Goal: Information Seeking & Learning: Check status

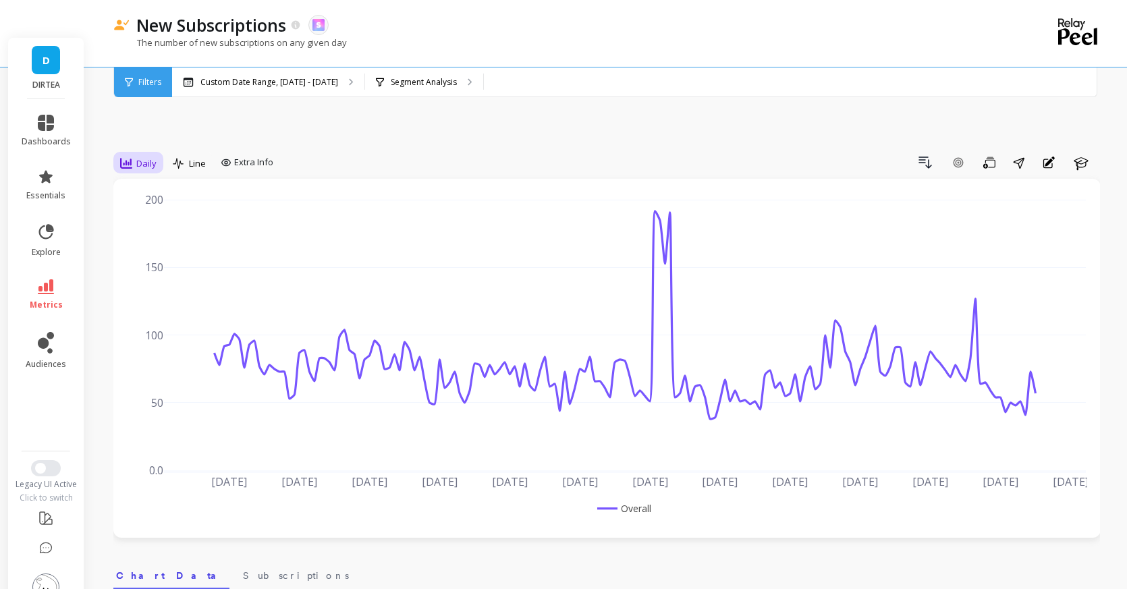
click at [142, 157] on span "Daily" at bounding box center [146, 163] width 20 height 13
click at [268, 84] on p "Custom Date Range, [DATE] - [DATE]" at bounding box center [269, 82] width 138 height 11
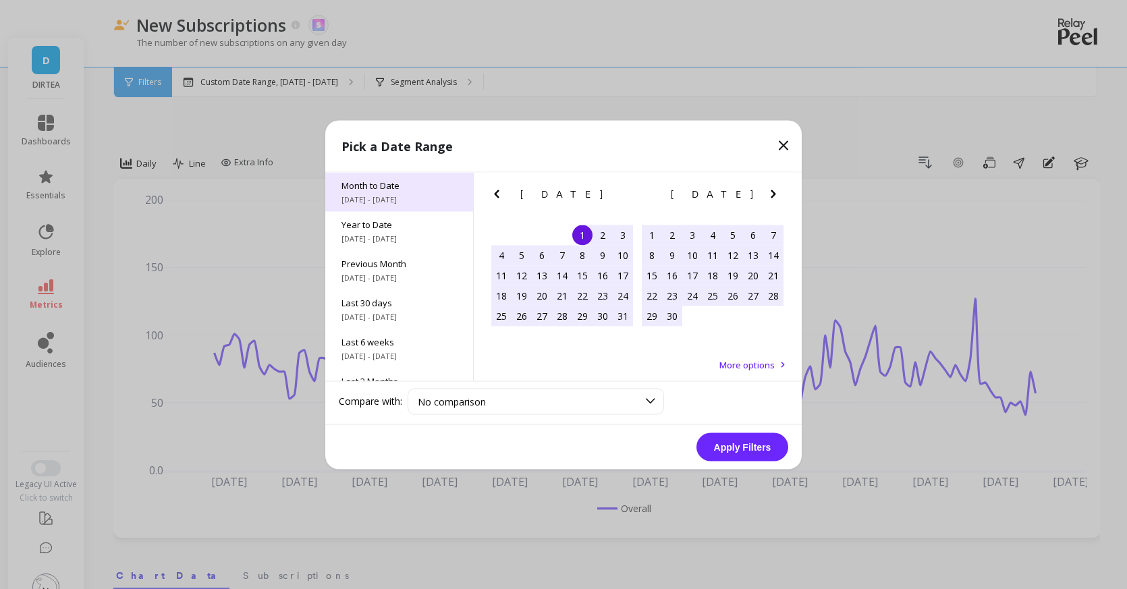
click at [405, 201] on span "[DATE] - [DATE]" at bounding box center [398, 199] width 115 height 11
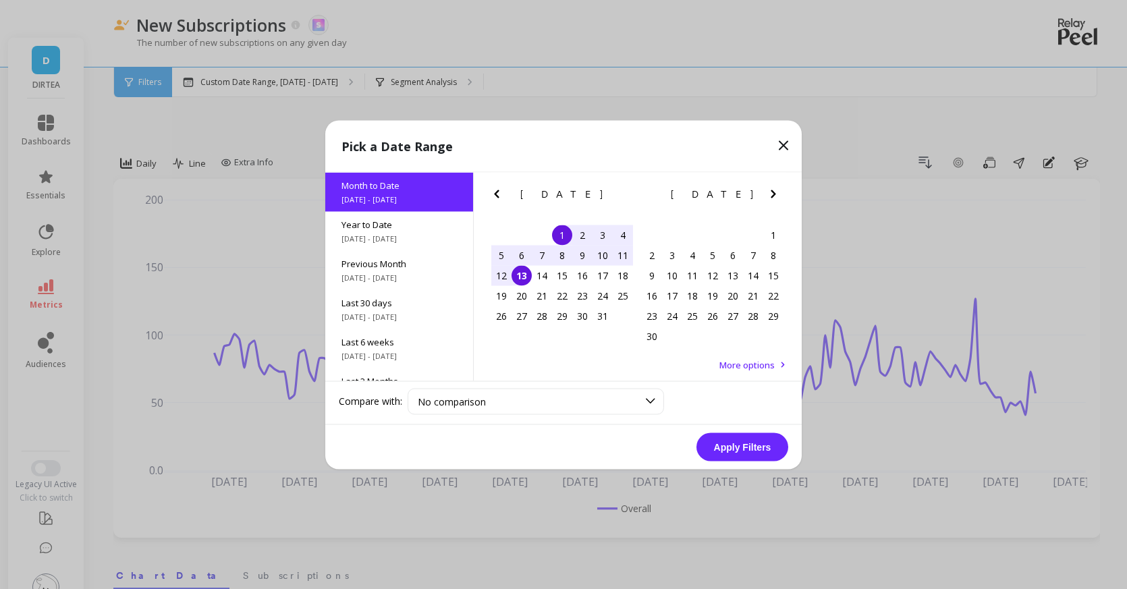
click at [737, 445] on button "Apply Filters" at bounding box center [742, 446] width 92 height 28
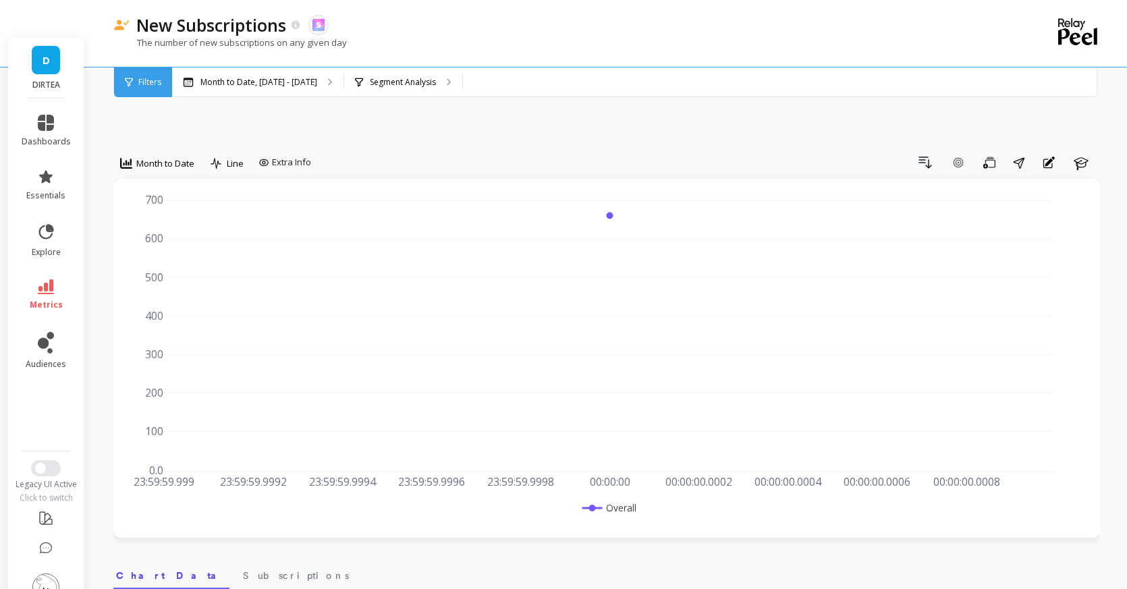
click at [157, 152] on div "Month to Date" at bounding box center [157, 165] width 88 height 27
click at [162, 157] on span "Month to Date" at bounding box center [165, 163] width 58 height 13
click at [157, 213] on div "Daily" at bounding box center [163, 219] width 77 height 13
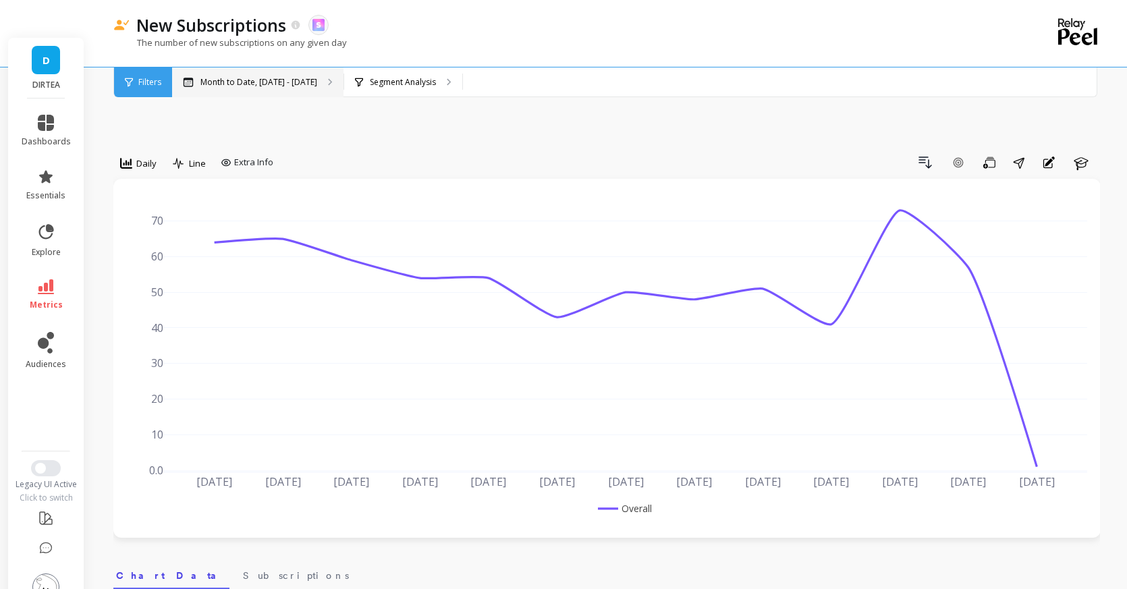
click at [298, 81] on p "Month to Date, [DATE] - [DATE]" at bounding box center [258, 82] width 117 height 11
click at [40, 279] on icon at bounding box center [46, 286] width 16 height 15
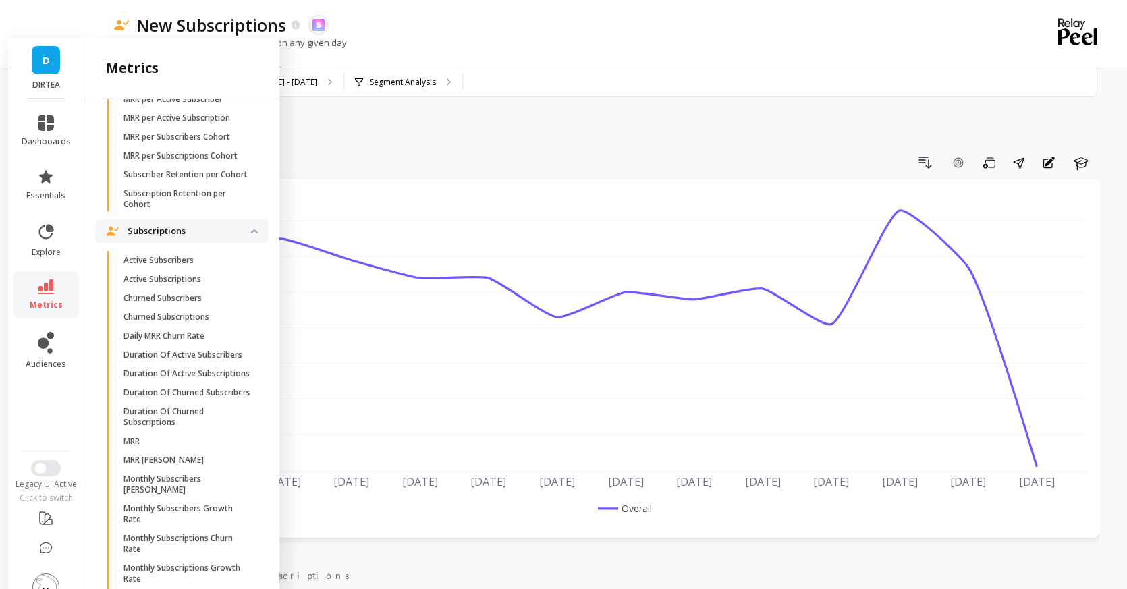
scroll to position [3547, 0]
click at [196, 273] on p "Active Subscriptions" at bounding box center [162, 278] width 78 height 11
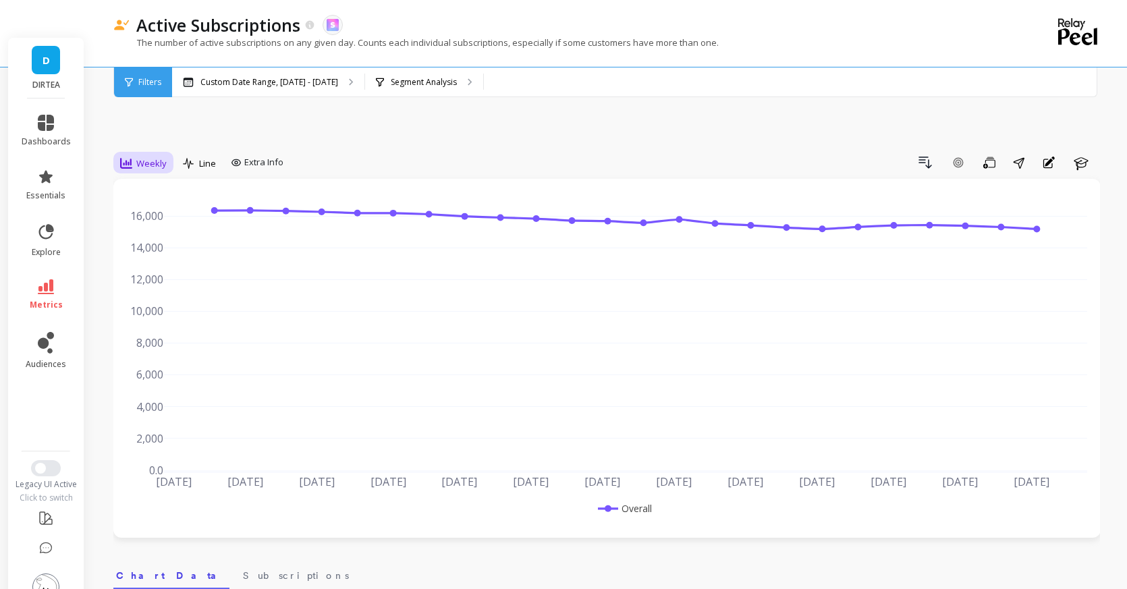
click at [136, 155] on div "Weekly" at bounding box center [143, 163] width 47 height 16
click at [169, 213] on div "Daily" at bounding box center [163, 219] width 77 height 13
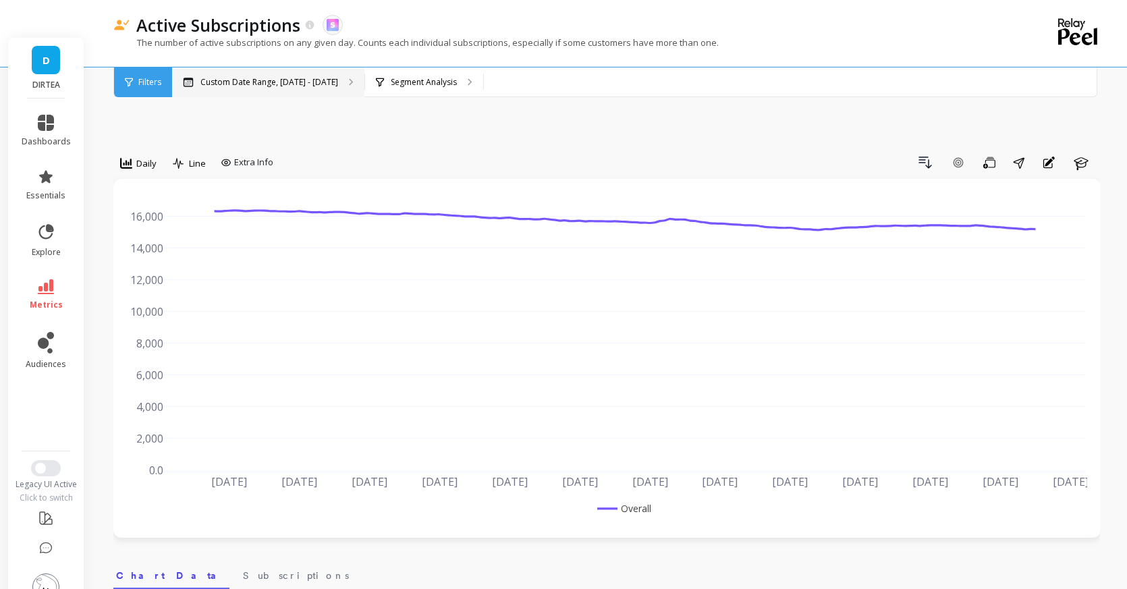
click at [227, 77] on p "Custom Date Range, [DATE] - [DATE]" at bounding box center [269, 82] width 138 height 11
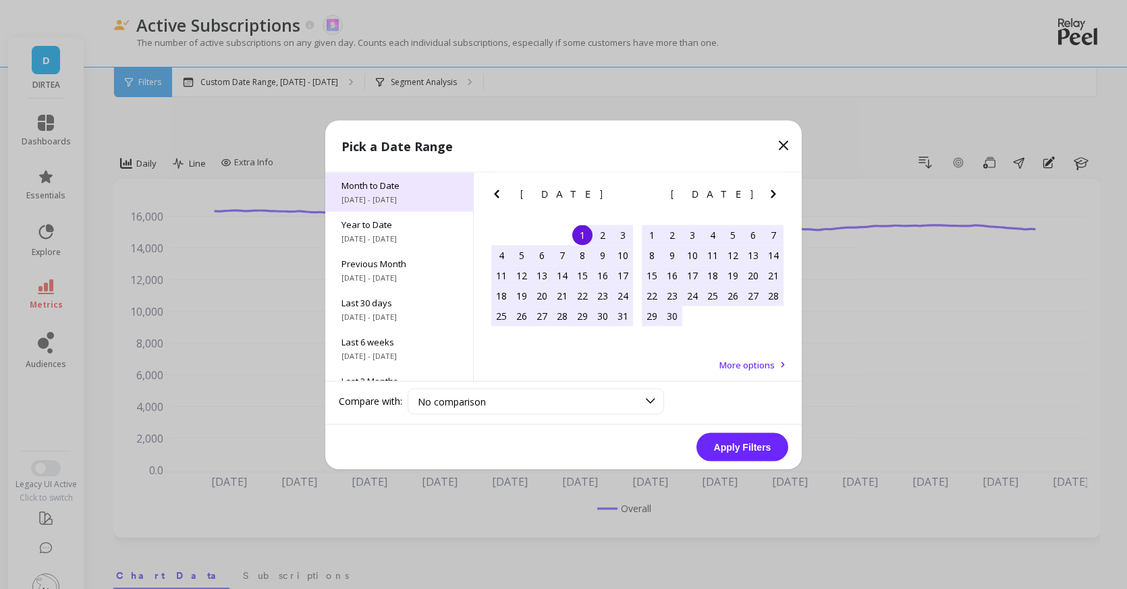
click at [368, 190] on span "Month to Date" at bounding box center [398, 185] width 115 height 12
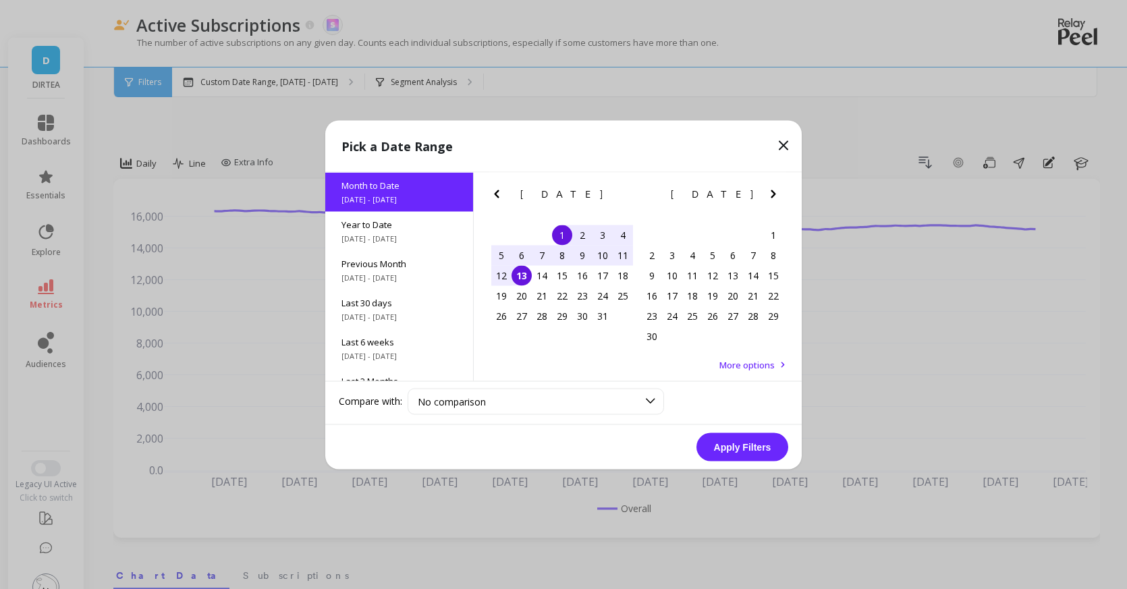
click at [737, 448] on button "Apply Filters" at bounding box center [742, 446] width 92 height 28
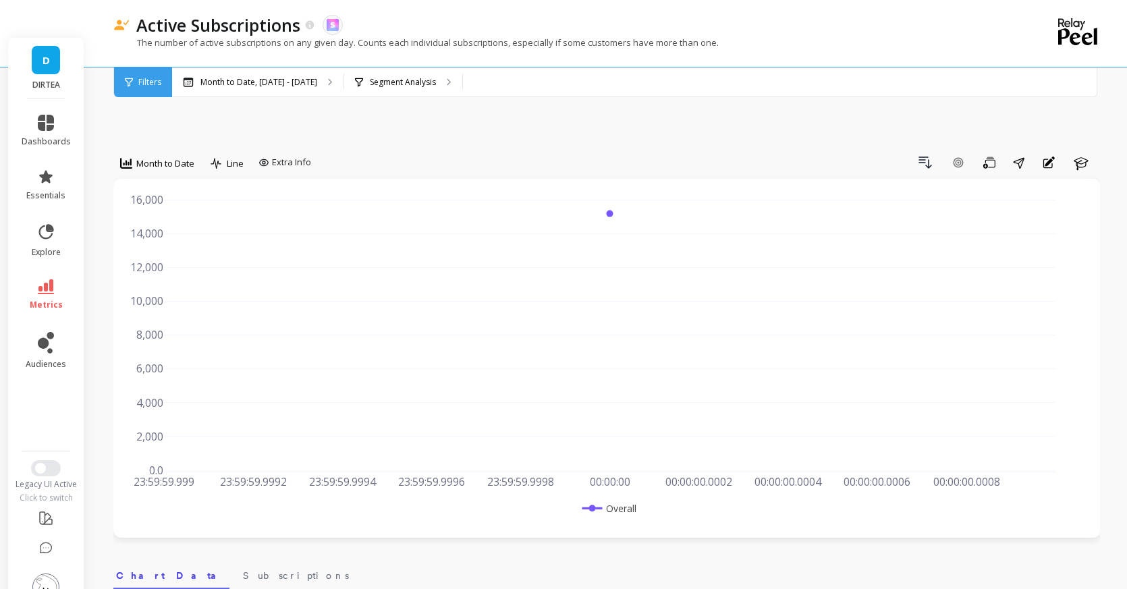
click at [173, 152] on div "option Daily, selected. Month to Date" at bounding box center [157, 165] width 88 height 27
click at [173, 155] on div "Month to Date" at bounding box center [157, 163] width 74 height 16
click at [177, 208] on div "Daily" at bounding box center [163, 220] width 93 height 24
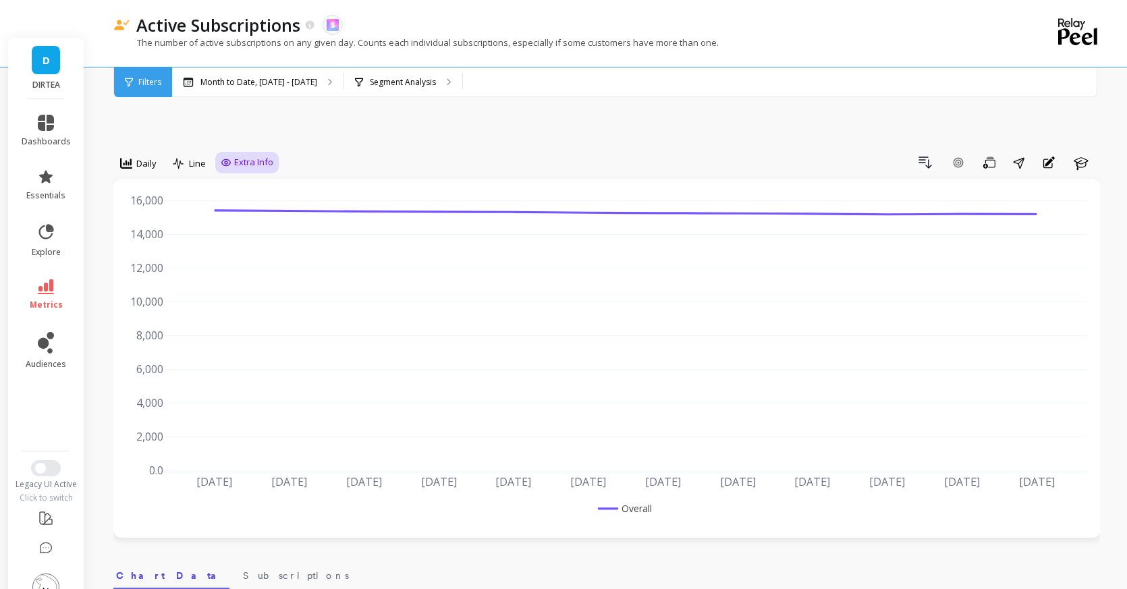
click at [239, 156] on span "Extra Info" at bounding box center [253, 162] width 39 height 13
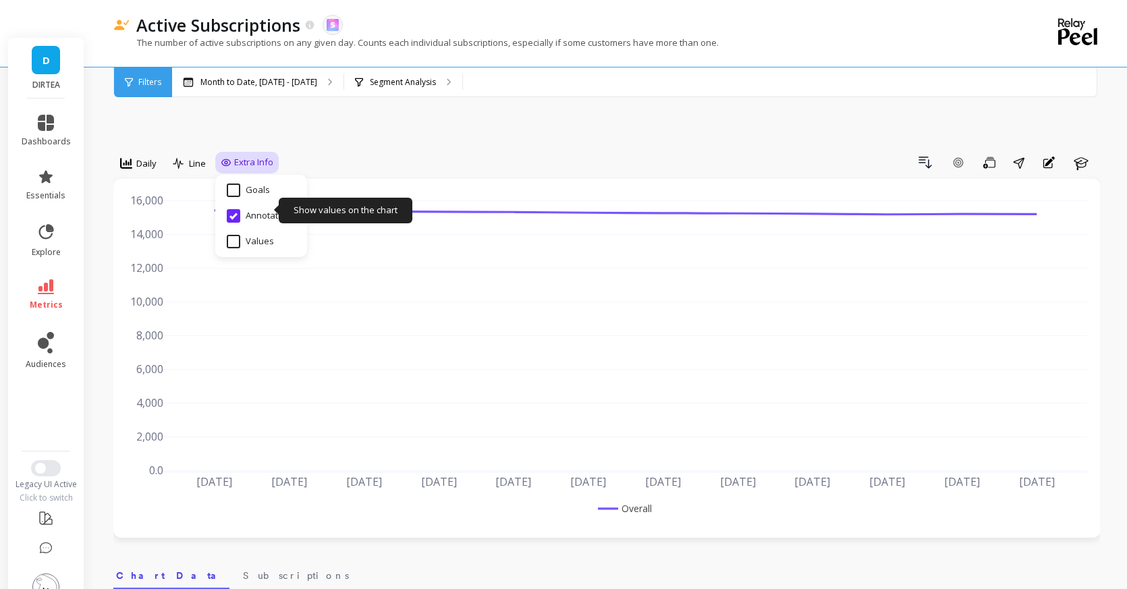
click at [261, 235] on input "Values" at bounding box center [250, 241] width 47 height 13
checkbox input "true"
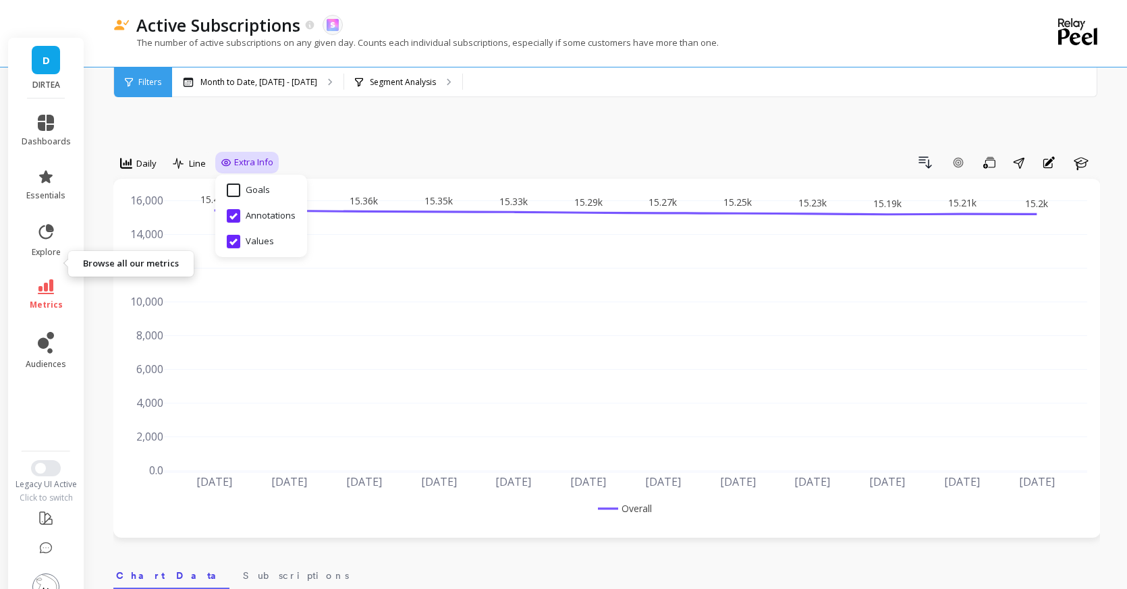
click at [56, 279] on link "metrics" at bounding box center [46, 294] width 49 height 31
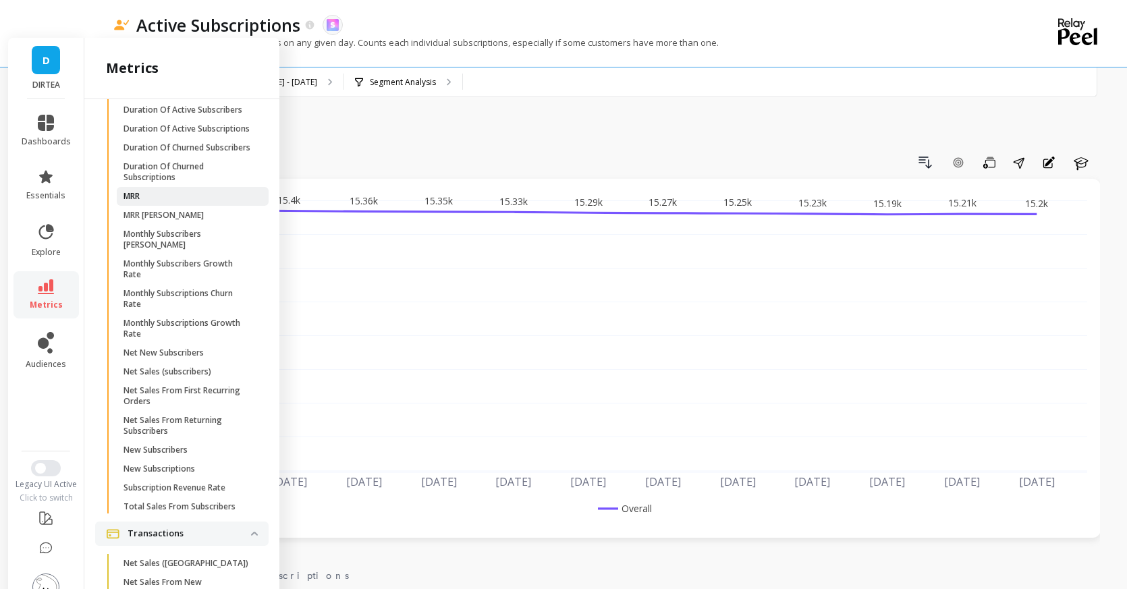
scroll to position [3792, 0]
click at [188, 345] on p "Net New Subscribers" at bounding box center [163, 350] width 80 height 11
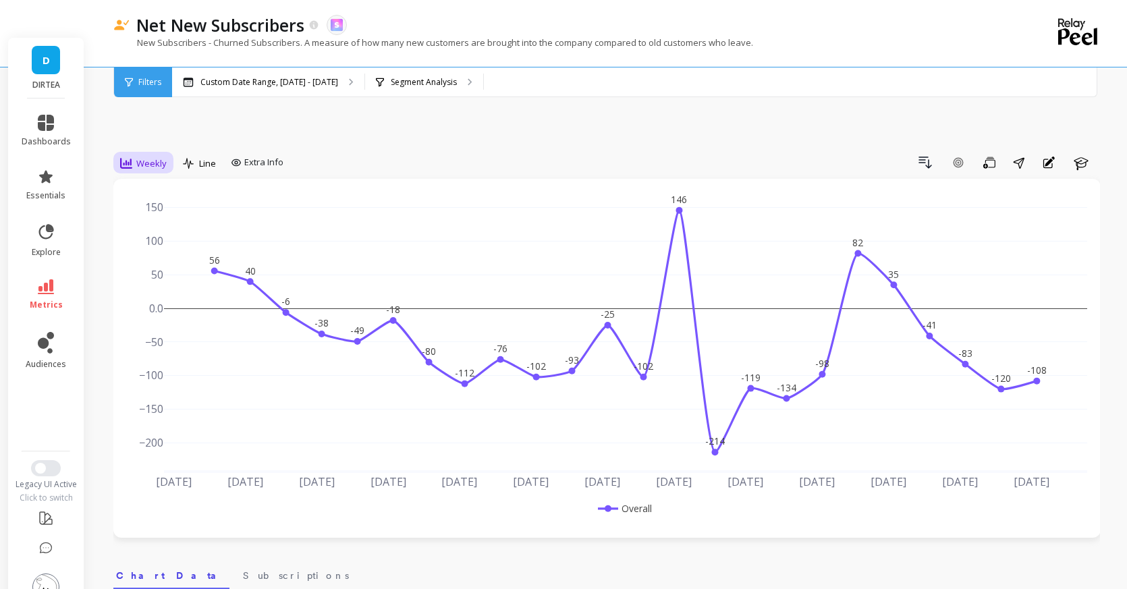
click at [139, 157] on span "Weekly" at bounding box center [151, 163] width 30 height 13
click at [150, 213] on div "Daily" at bounding box center [163, 219] width 77 height 13
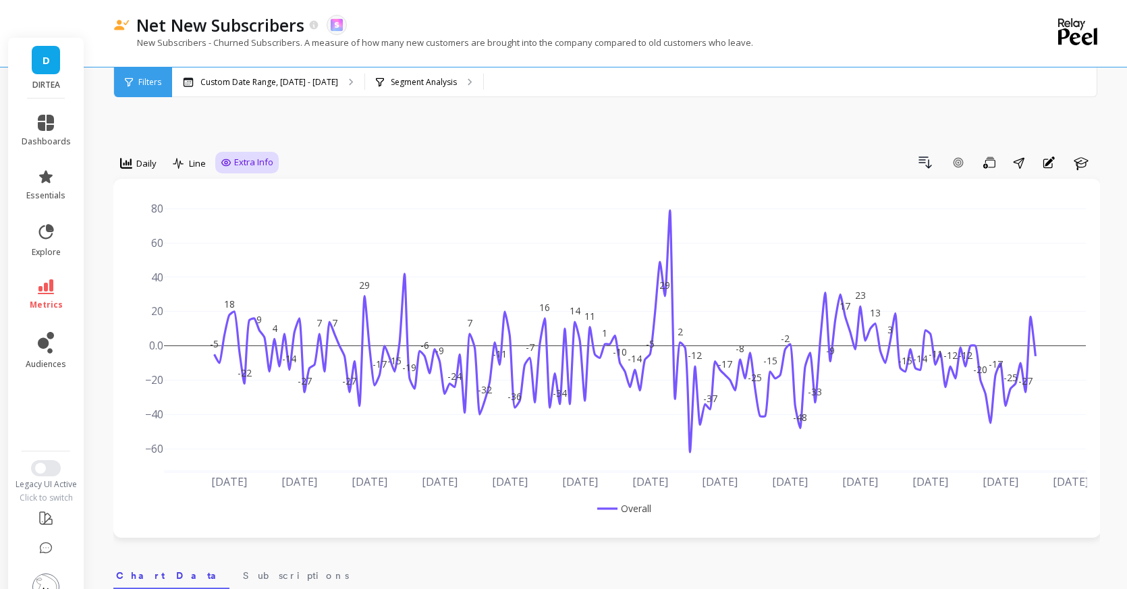
click at [245, 152] on div "Extra Info" at bounding box center [246, 163] width 63 height 22
click at [250, 156] on span "Extra Info" at bounding box center [253, 162] width 39 height 13
click at [285, 73] on div "Custom Date Range, [DATE] - [DATE]" at bounding box center [268, 82] width 192 height 30
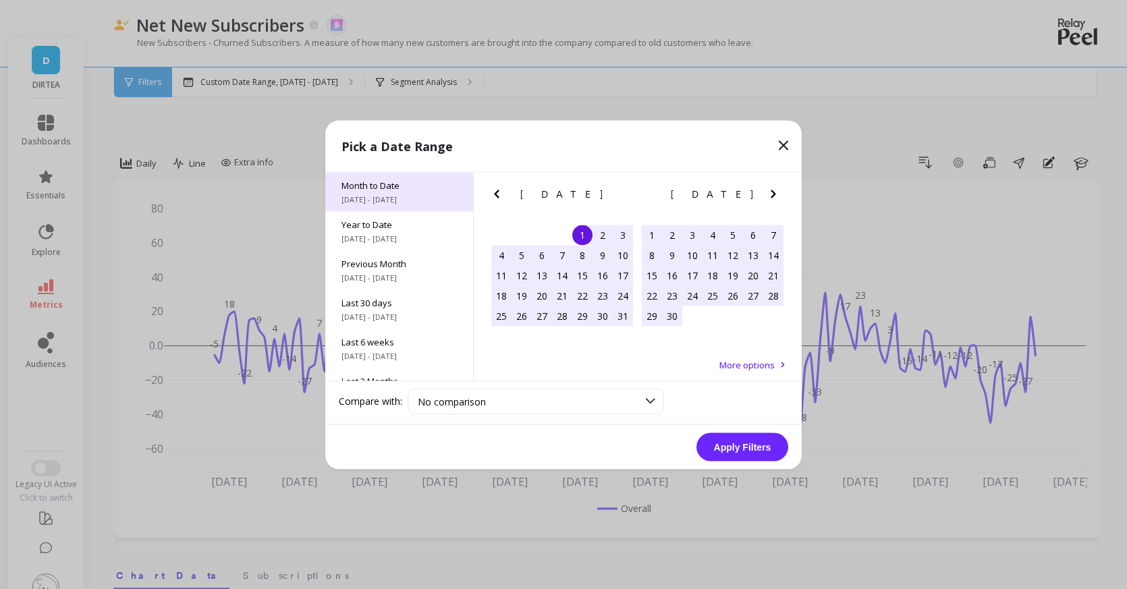
click at [360, 189] on span "Month to Date" at bounding box center [398, 185] width 115 height 12
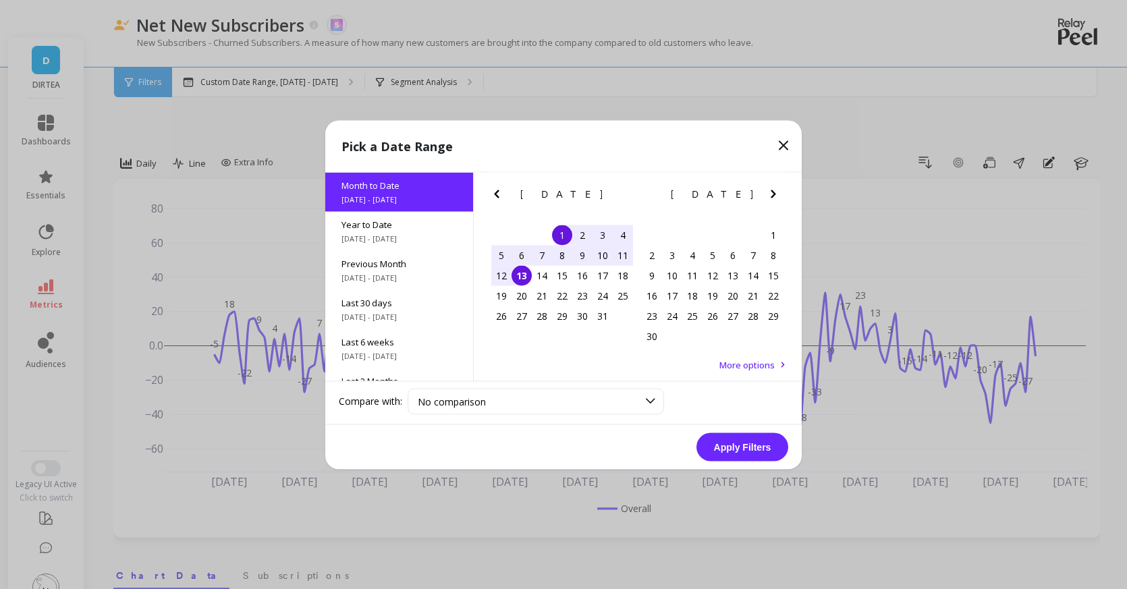
click at [750, 437] on button "Apply Filters" at bounding box center [742, 446] width 92 height 28
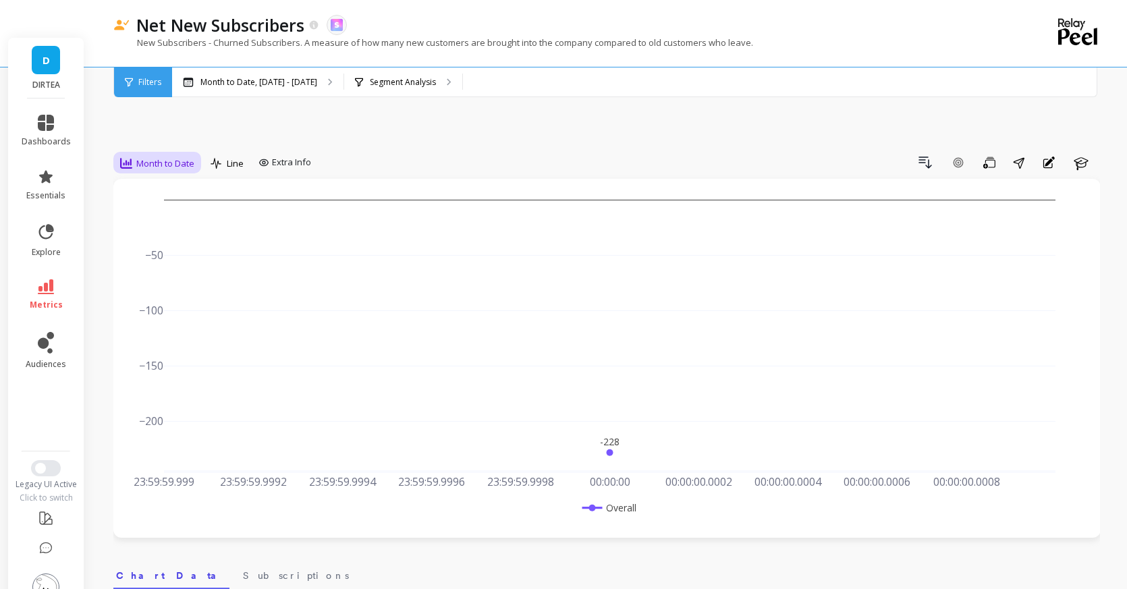
click at [169, 157] on span "Month to Date" at bounding box center [165, 163] width 58 height 13
click at [176, 213] on div "Daily" at bounding box center [163, 219] width 77 height 13
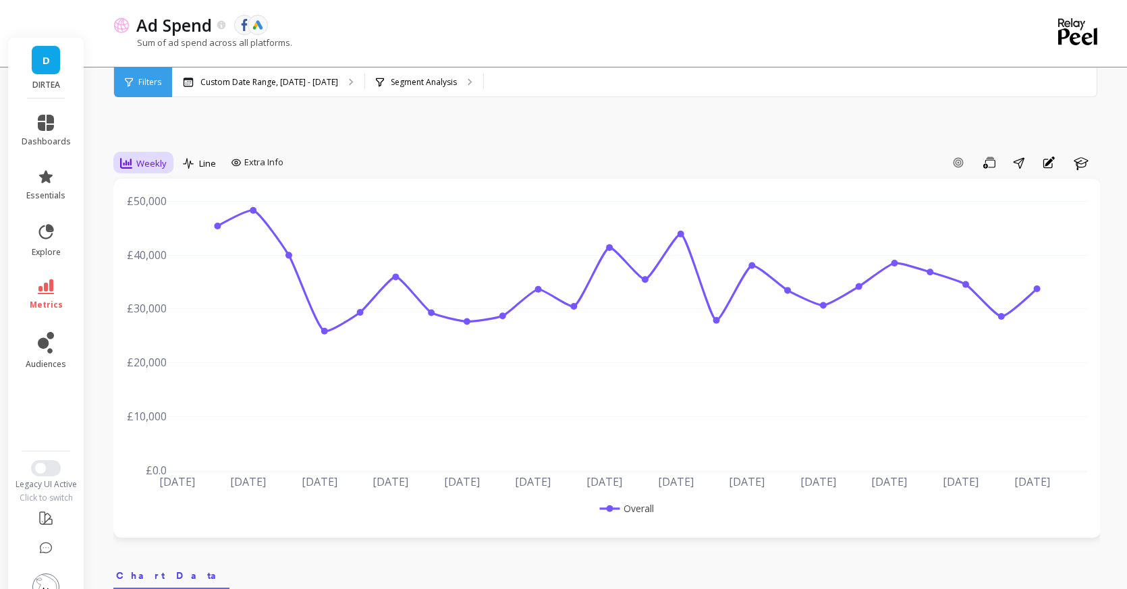
click at [136, 157] on span "Weekly" at bounding box center [151, 163] width 30 height 13
click at [143, 213] on div "Daily" at bounding box center [163, 219] width 77 height 13
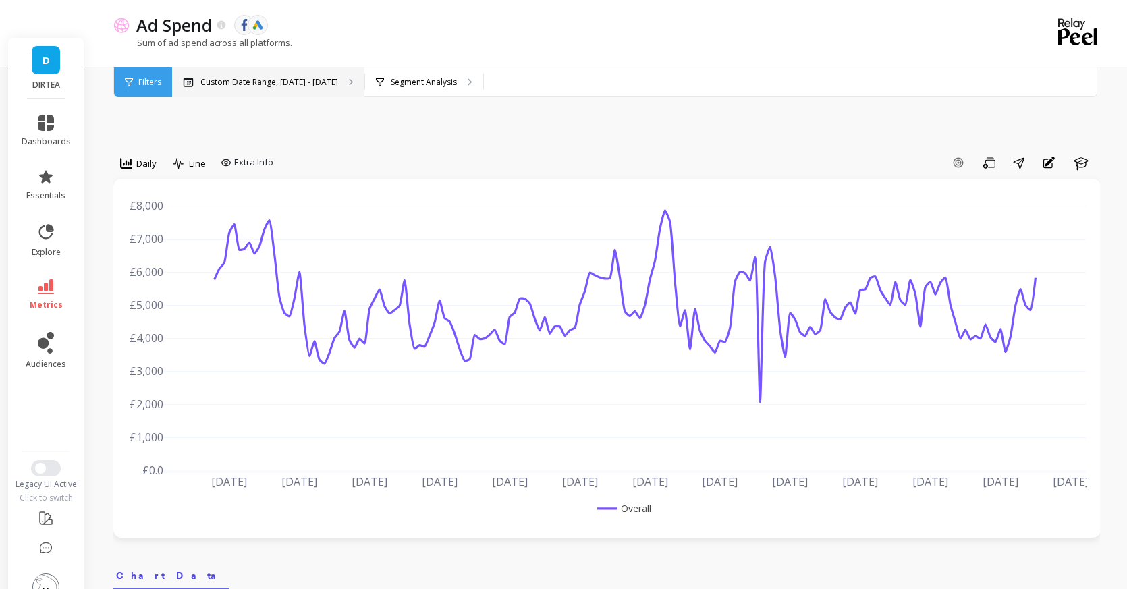
click at [257, 67] on div "Custom Date Range, [DATE] - [DATE]" at bounding box center [268, 82] width 192 height 30
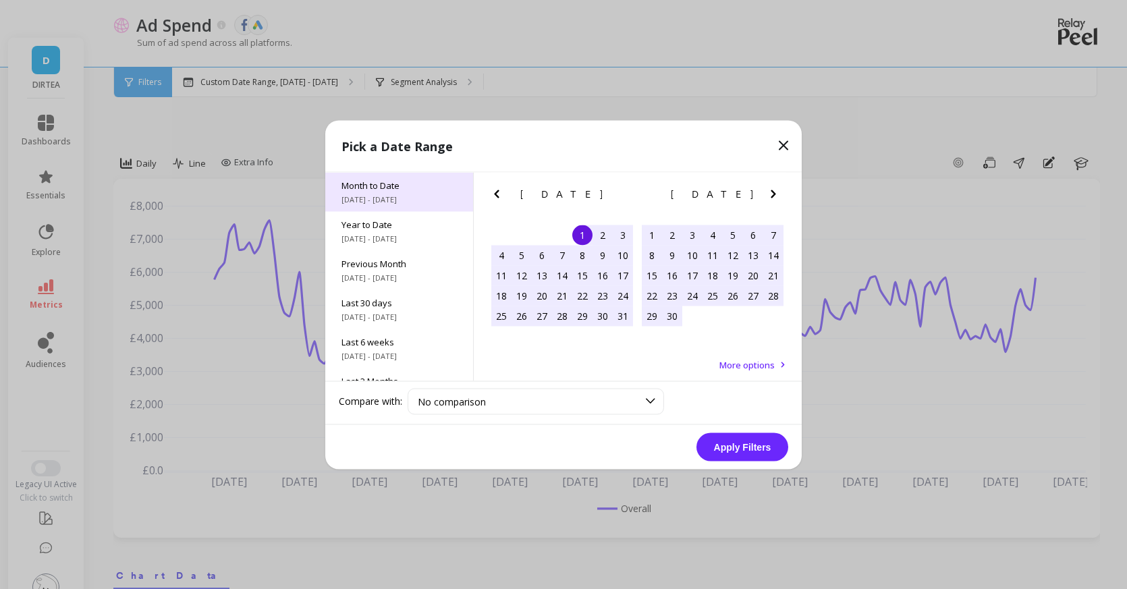
click at [376, 194] on span "[DATE] - [DATE]" at bounding box center [398, 199] width 115 height 11
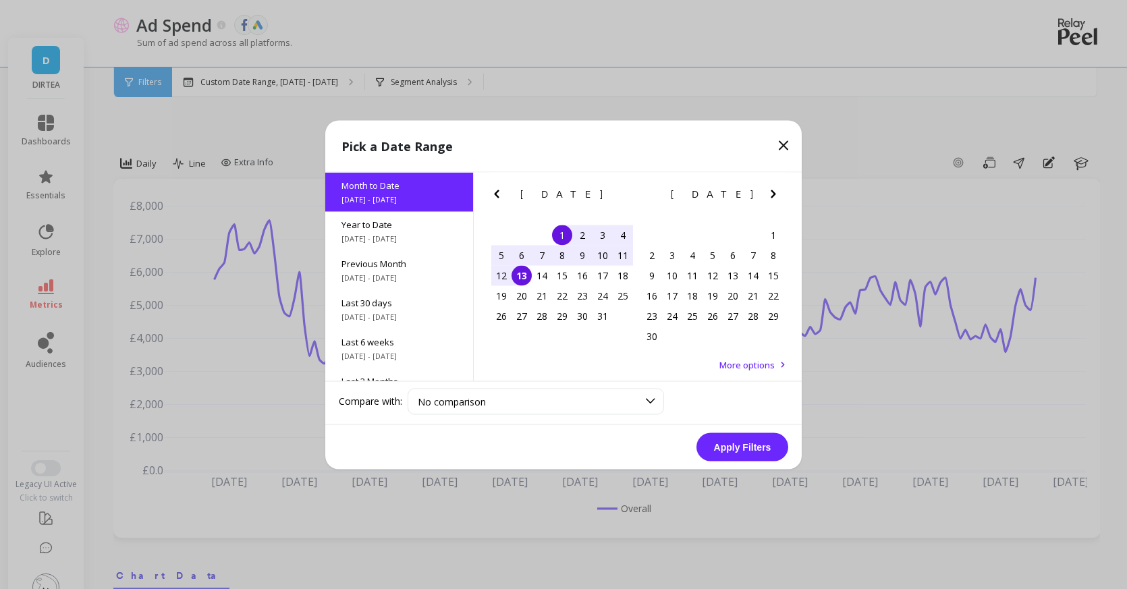
click at [749, 442] on button "Apply Filters" at bounding box center [742, 446] width 92 height 28
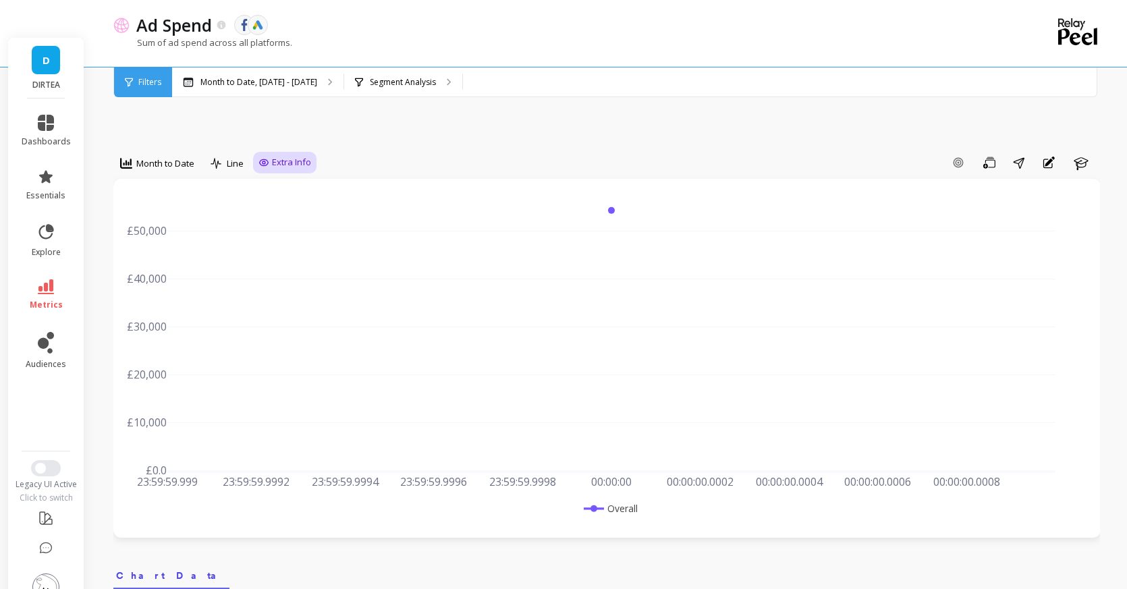
click at [281, 156] on span "Extra Info" at bounding box center [291, 162] width 39 height 13
click at [283, 229] on div "Show values on the chart Values" at bounding box center [298, 242] width 81 height 26
checkbox input "true"
click at [132, 155] on div "Month to Date" at bounding box center [157, 163] width 74 height 16
click at [153, 201] on div "All Daily Weekly Monthly Quarterly Weekday Yearly 7-day rolling 30-day rolling …" at bounding box center [167, 280] width 107 height 202
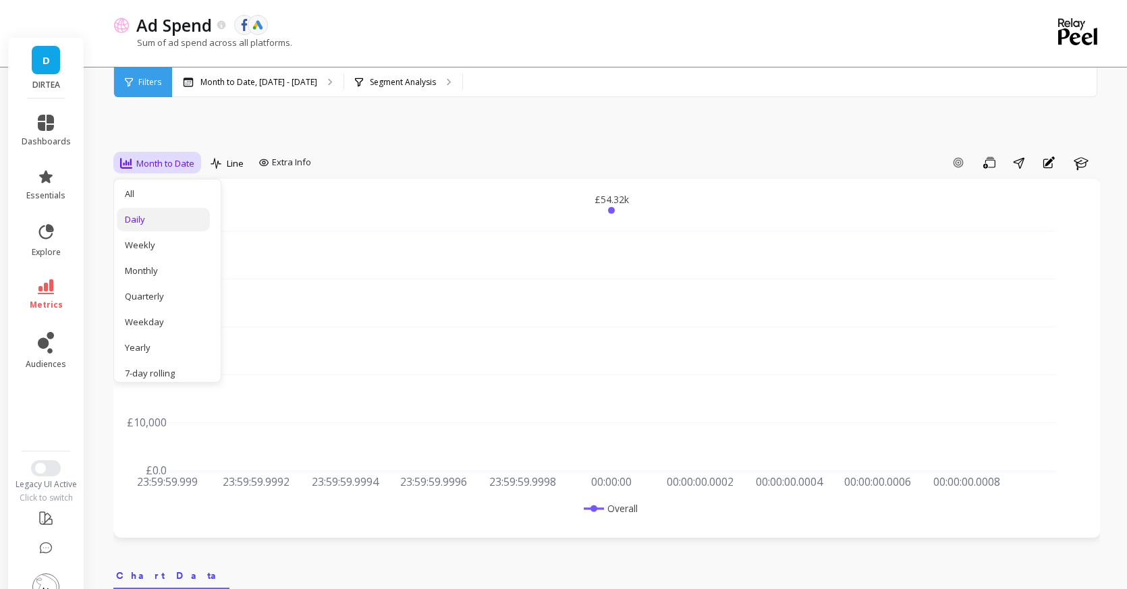
click at [157, 213] on div "Daily" at bounding box center [163, 219] width 77 height 13
